Goal: Information Seeking & Learning: Find specific fact

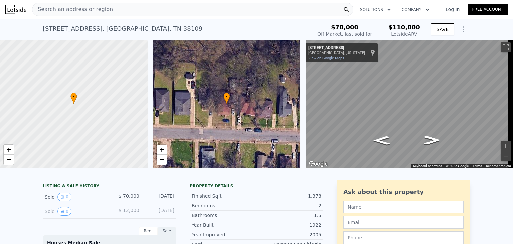
click at [116, 9] on div "Search an address or region" at bounding box center [192, 9] width 321 height 13
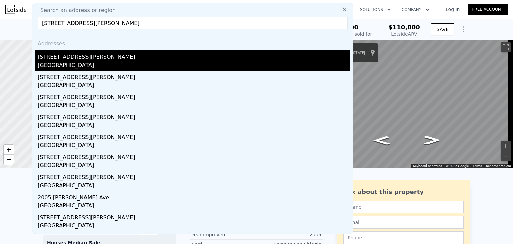
type input "[STREET_ADDRESS][PERSON_NAME]"
click at [72, 58] on div "[STREET_ADDRESS][PERSON_NAME]" at bounding box center [194, 55] width 313 height 11
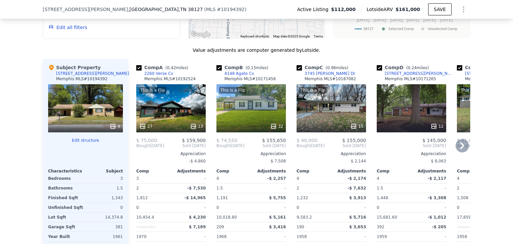
scroll to position [761, 0]
click at [96, 114] on div "4" at bounding box center [85, 109] width 75 height 48
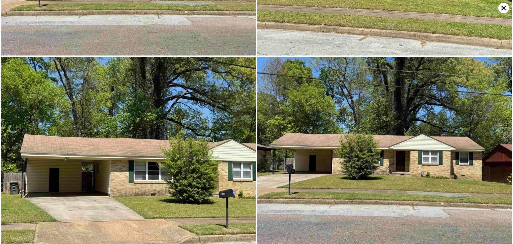
scroll to position [0, 0]
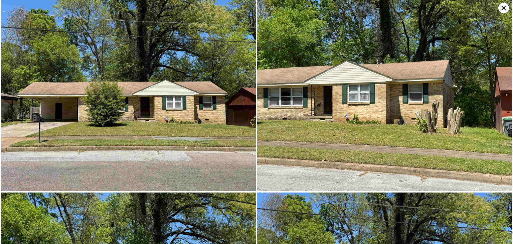
click at [500, 9] on icon at bounding box center [503, 8] width 11 height 11
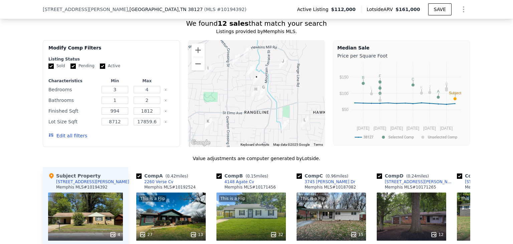
scroll to position [654, 0]
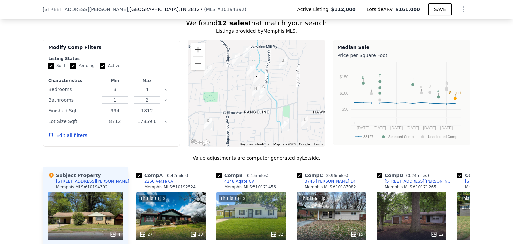
click at [196, 54] on button "Zoom in" at bounding box center [197, 49] width 13 height 13
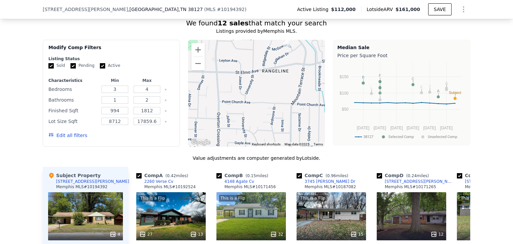
drag, startPoint x: 224, startPoint y: 81, endPoint x: 242, endPoint y: 23, distance: 61.4
click at [242, 23] on div "We found 12 sales that match your search Listings provided by Memphis MLS . Fil…" at bounding box center [257, 205] width 428 height 375
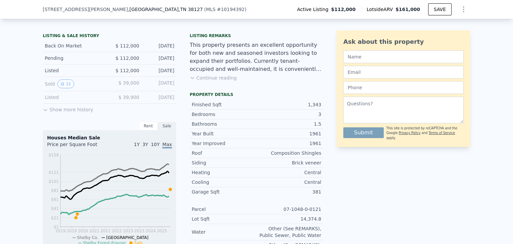
scroll to position [0, 0]
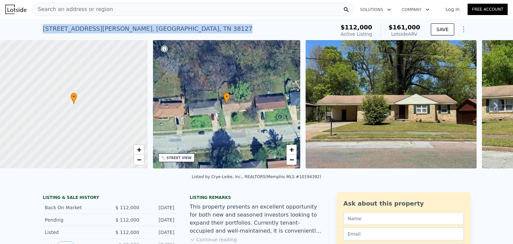
drag, startPoint x: 146, startPoint y: 27, endPoint x: 38, endPoint y: 27, distance: 107.2
click at [38, 27] on div "[STREET_ADDRESS][PERSON_NAME] Active at $112k (~ARV $161k ) $112,000 Active Lis…" at bounding box center [256, 29] width 513 height 21
copy div "[STREET_ADDRESS][PERSON_NAME]"
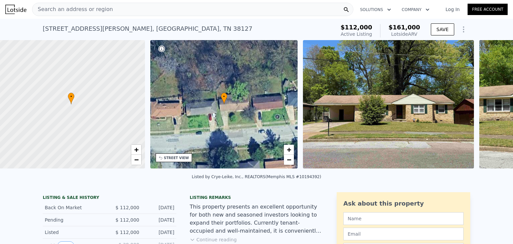
scroll to position [0, 3]
